Goal: Find contact information: Find contact information

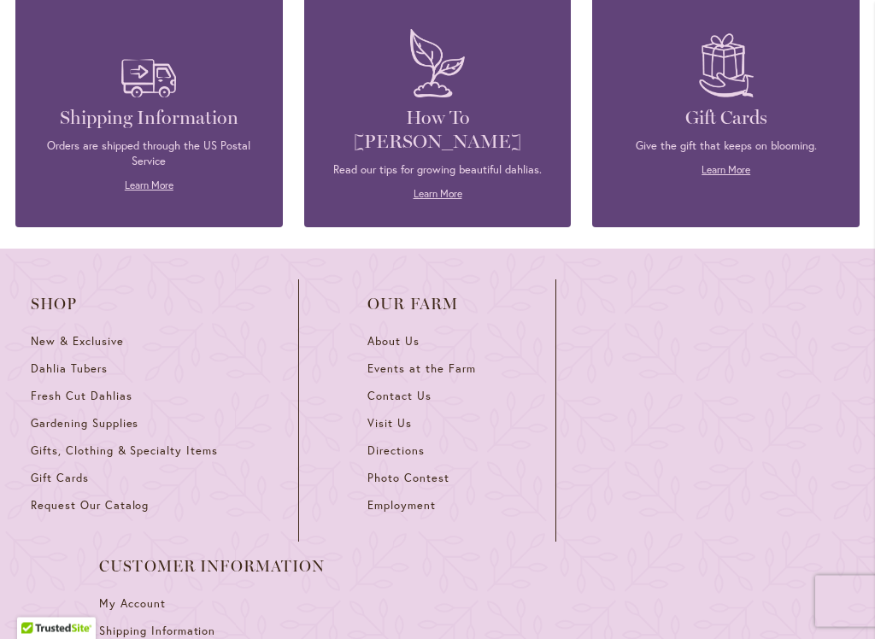
scroll to position [4837, 0]
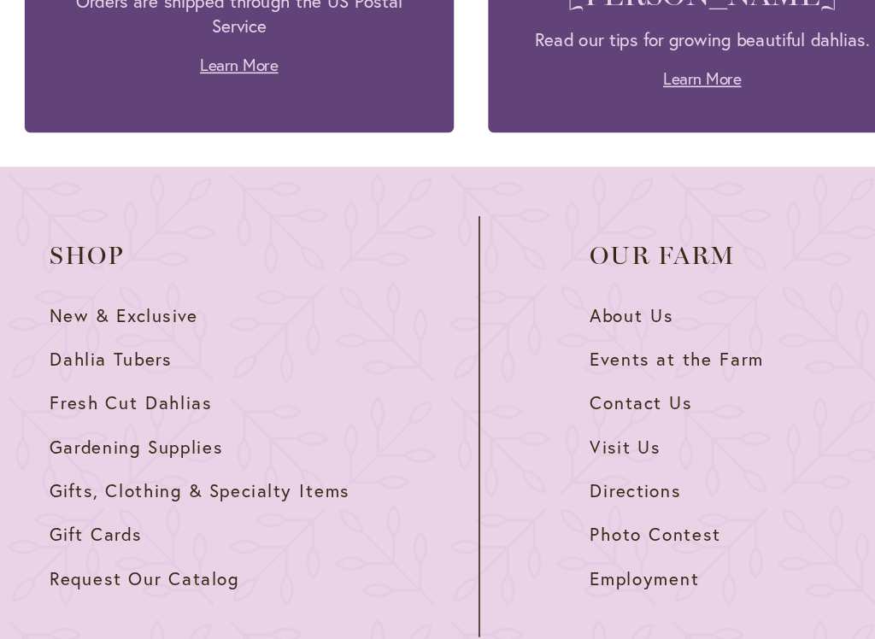
click at [397, 442] on span "Directions" at bounding box center [395, 449] width 57 height 15
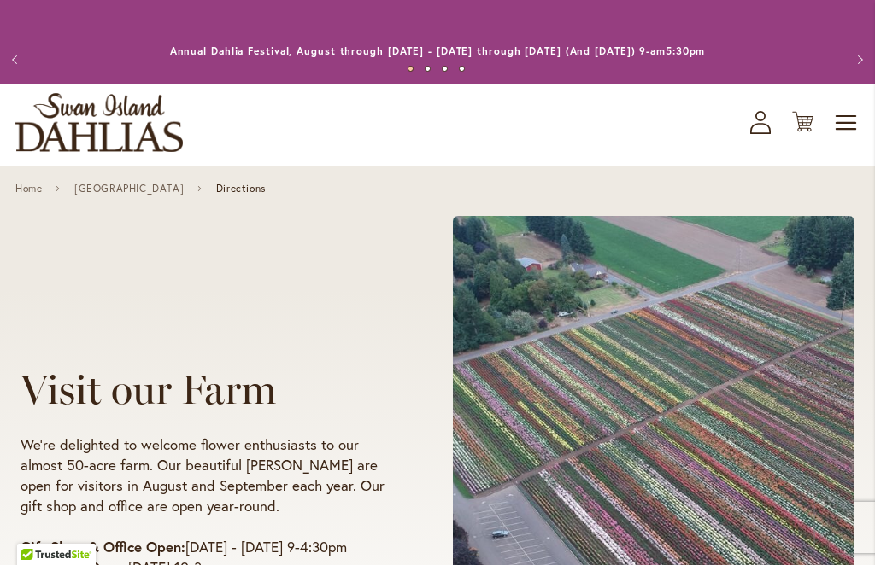
click at [854, 124] on span "Toggle Nav" at bounding box center [847, 123] width 26 height 34
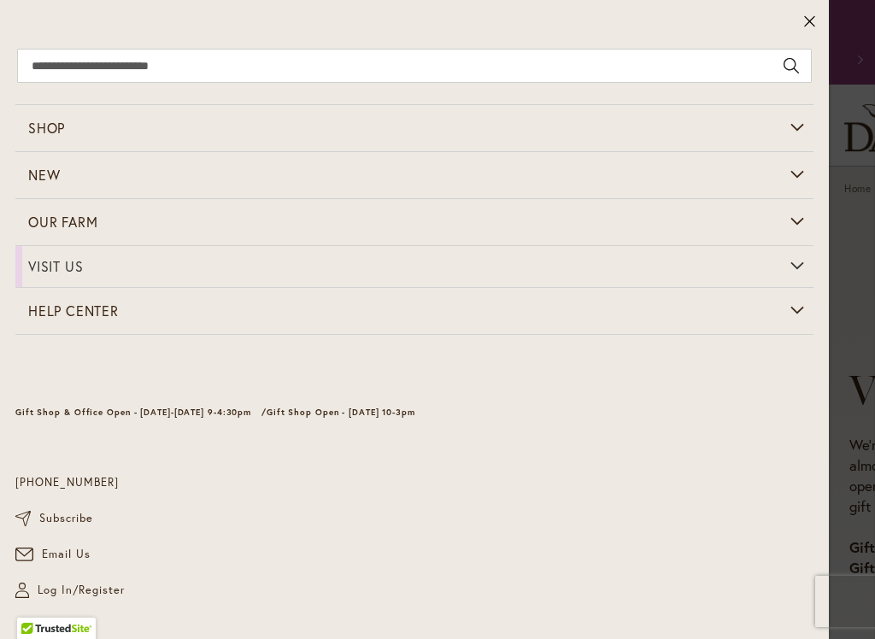
click at [79, 555] on span "Email Us" at bounding box center [66, 554] width 49 height 17
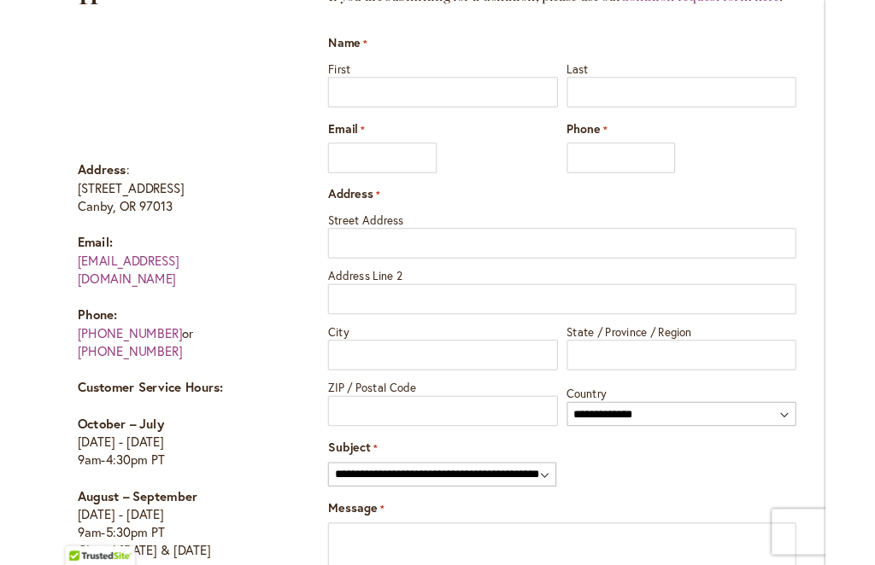
scroll to position [793, 0]
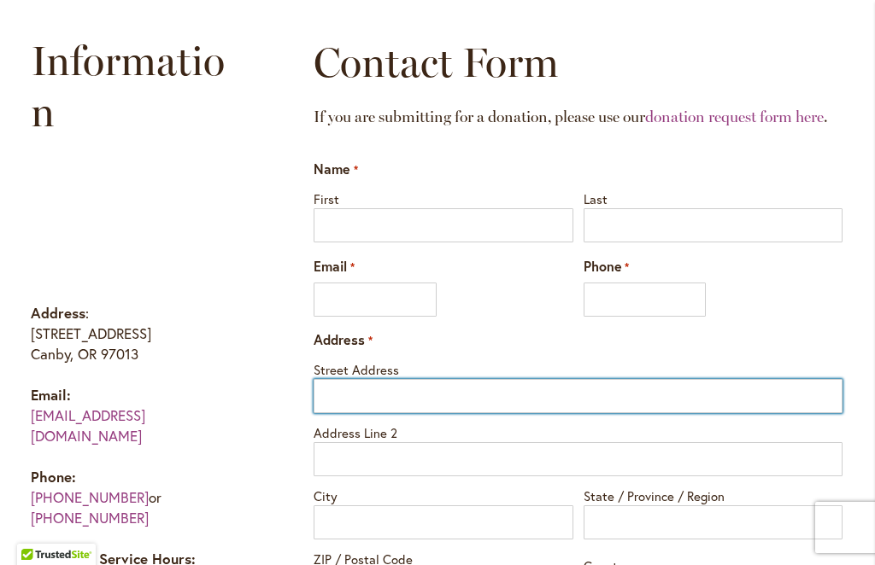
click at [507, 379] on input "Street Address" at bounding box center [577, 396] width 529 height 34
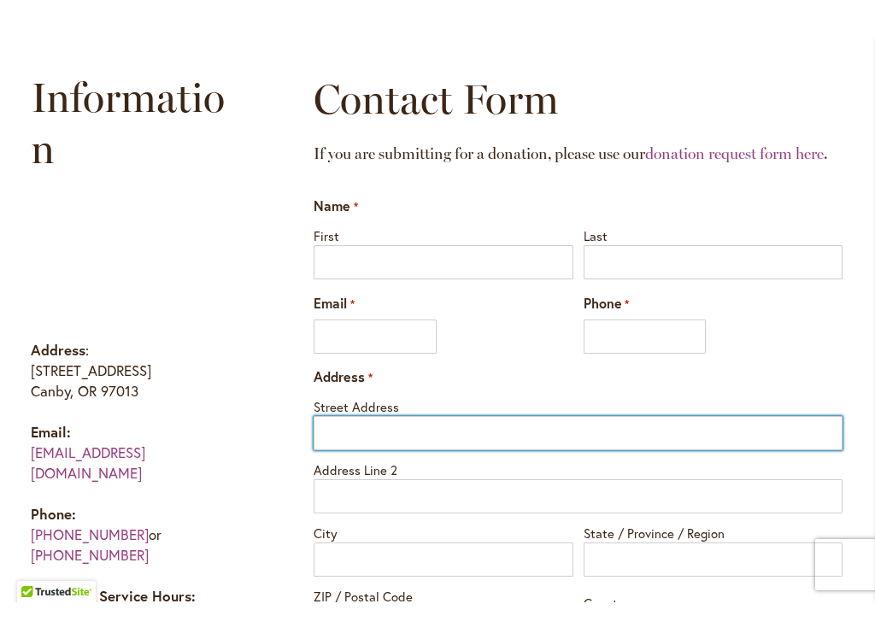
scroll to position [792, 0]
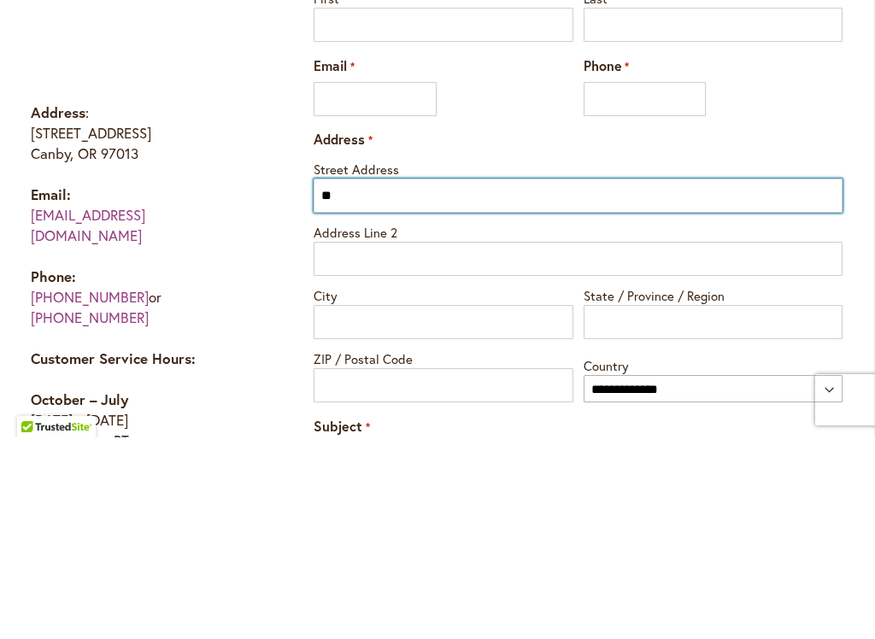
type input "*"
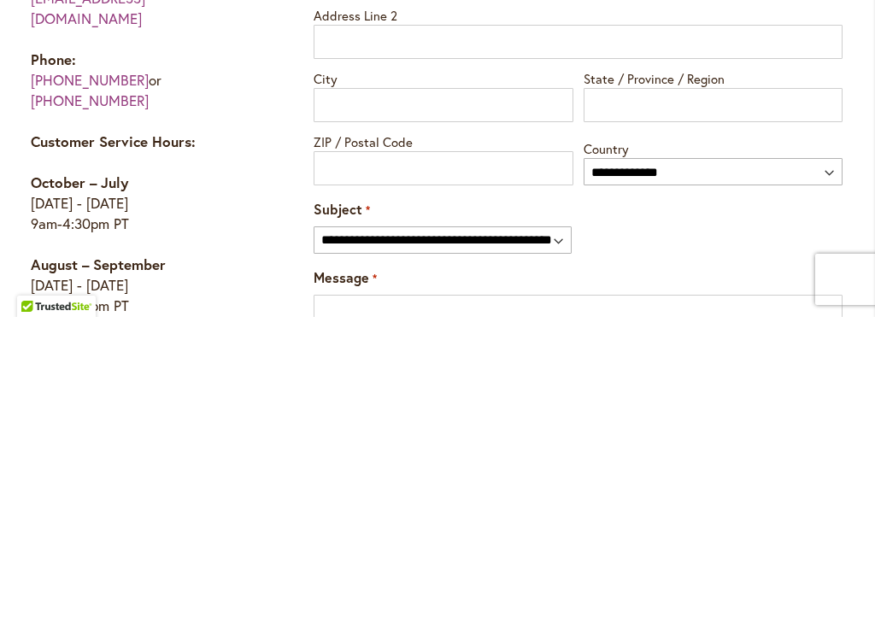
scroll to position [892, 0]
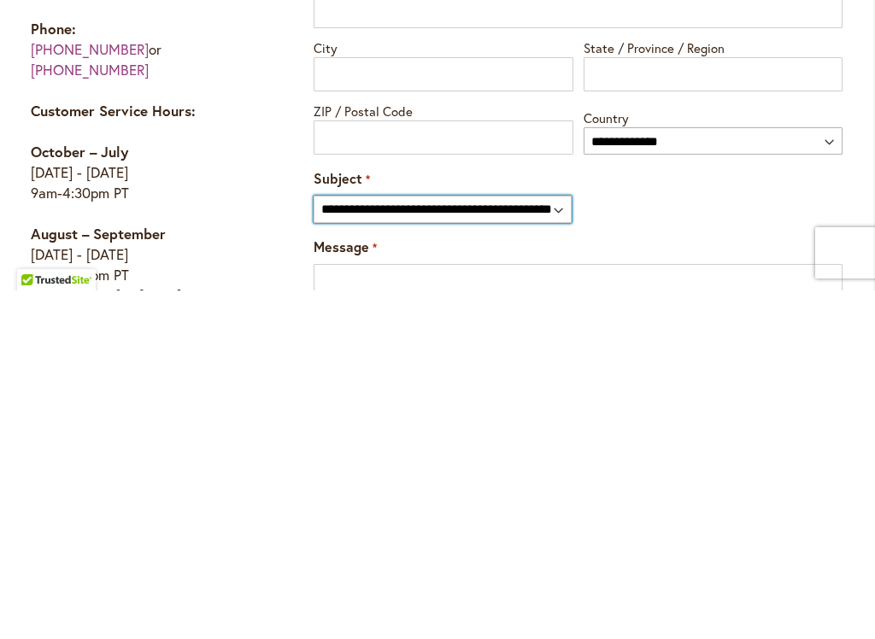
click at [535, 544] on select "**********" at bounding box center [441, 557] width 257 height 27
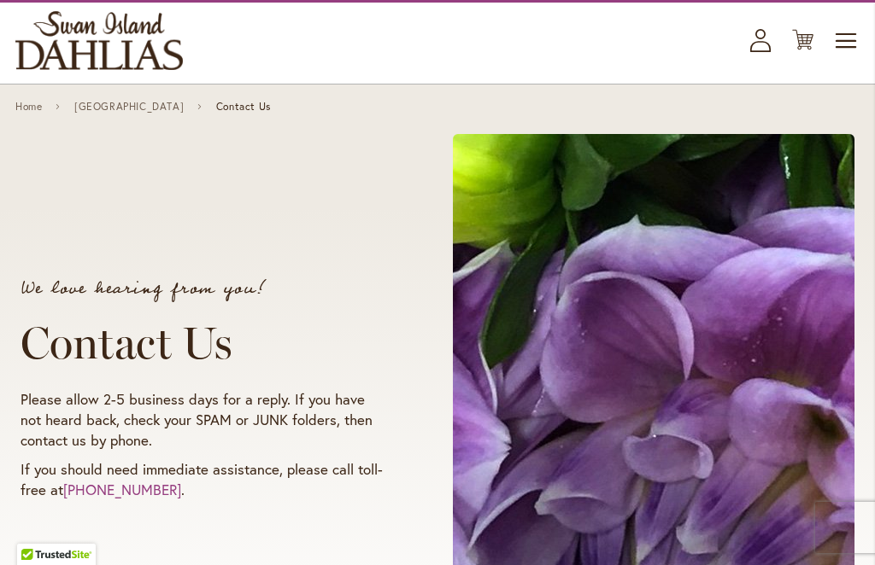
scroll to position [0, 0]
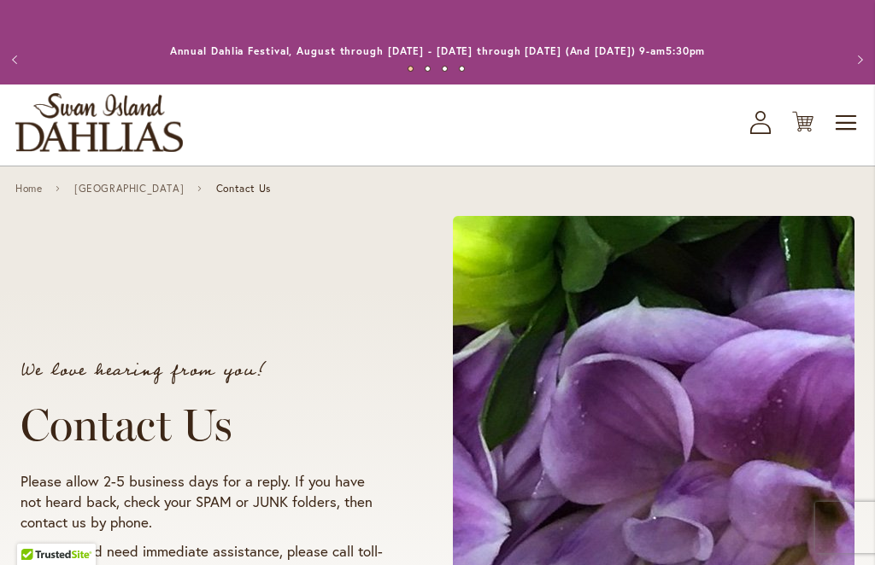
click at [848, 122] on span "Toggle Nav" at bounding box center [847, 123] width 26 height 34
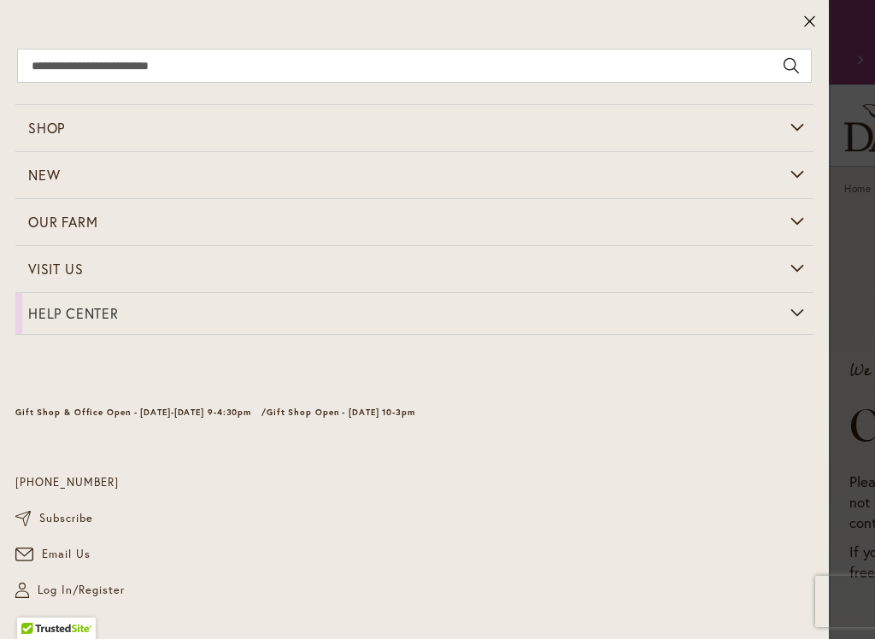
click at [389, 463] on div "[PHONE_NUMBER]" at bounding box center [414, 465] width 798 height 51
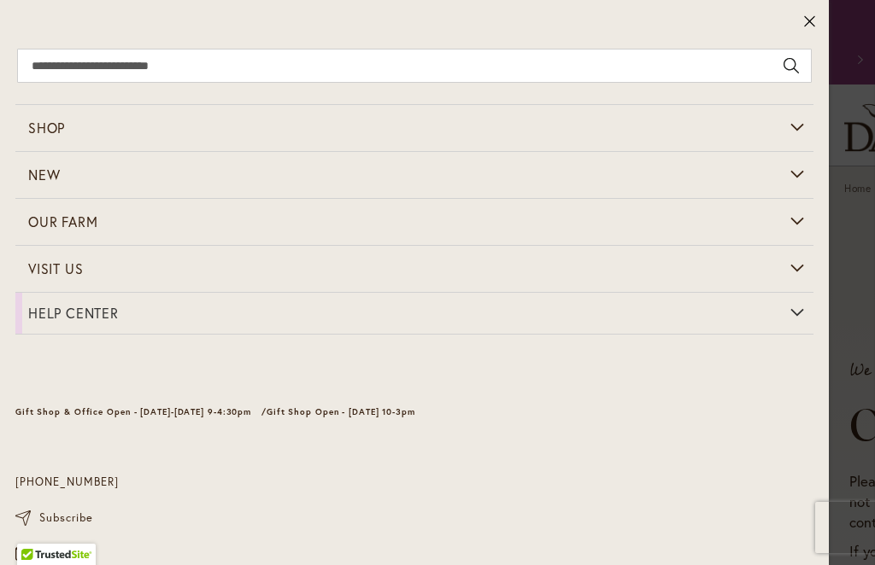
click at [216, 486] on div "[PHONE_NUMBER]" at bounding box center [414, 465] width 798 height 51
click at [225, 482] on div "[PHONE_NUMBER]" at bounding box center [414, 465] width 798 height 51
